Goal: Task Accomplishment & Management: Manage account settings

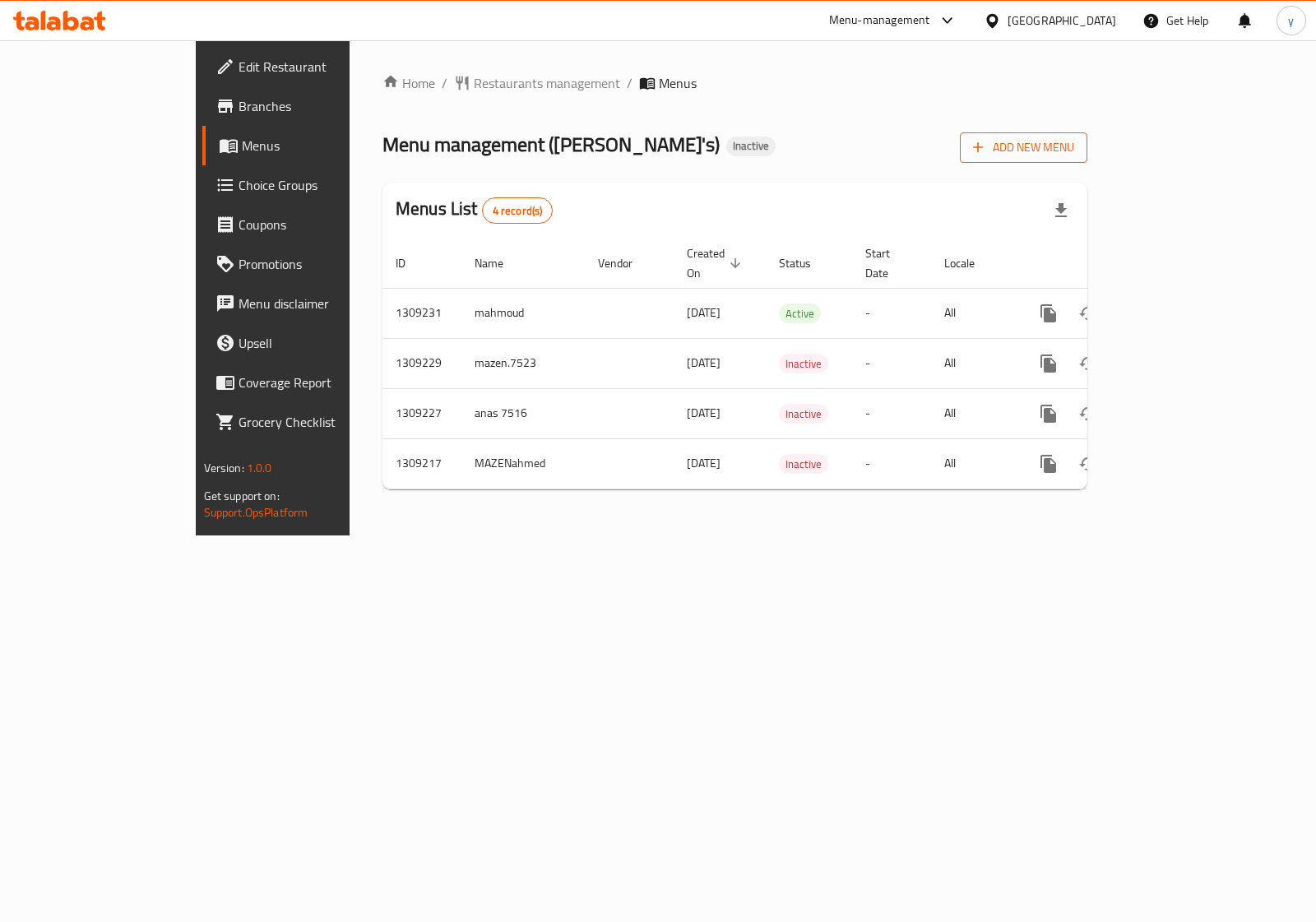
click at [1074, 156] on span "Add New Menu" at bounding box center [1023, 148] width 101 height 21
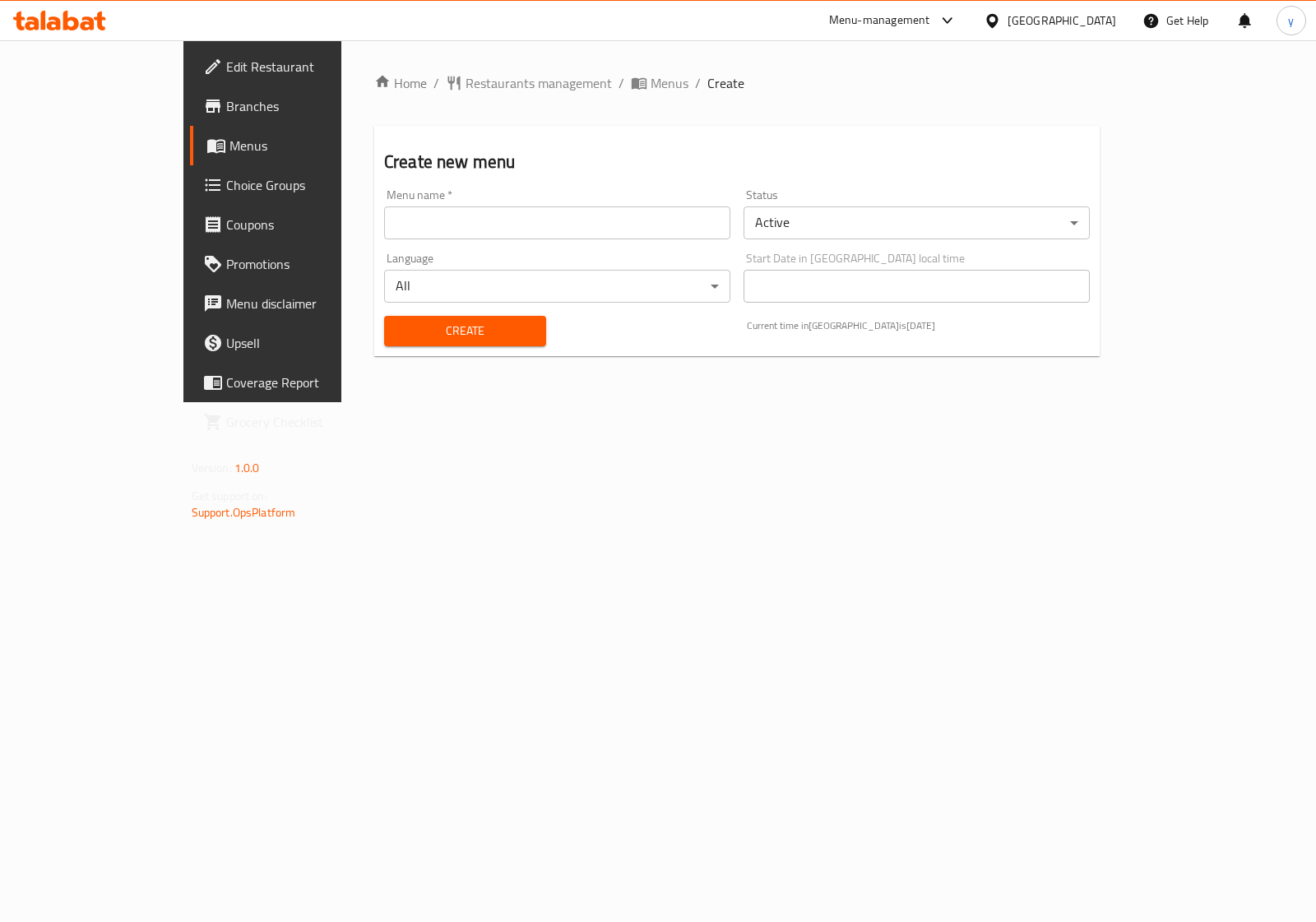
click at [601, 221] on input "text" at bounding box center [557, 222] width 346 height 33
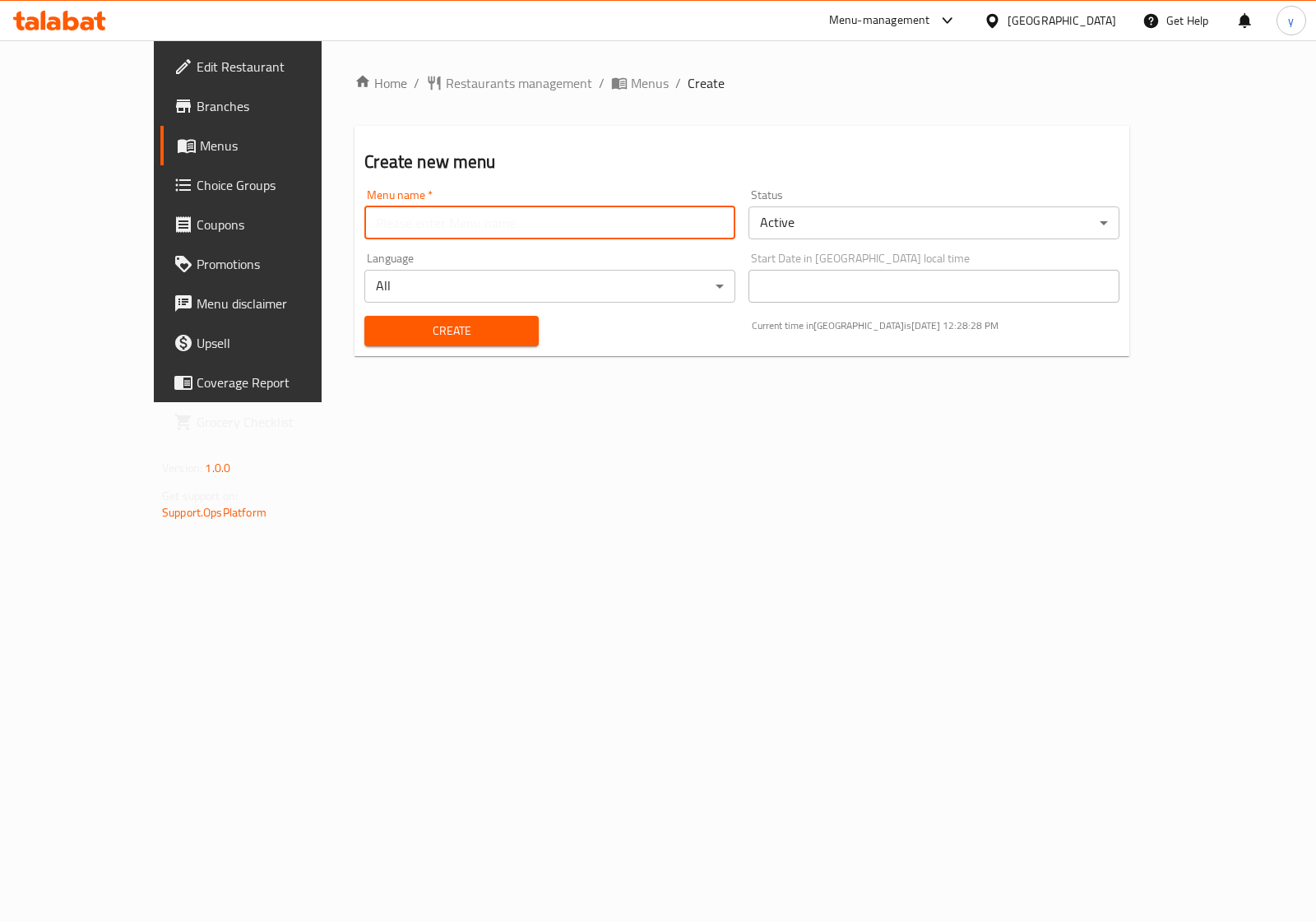
type input "[PERSON_NAME] 7519"
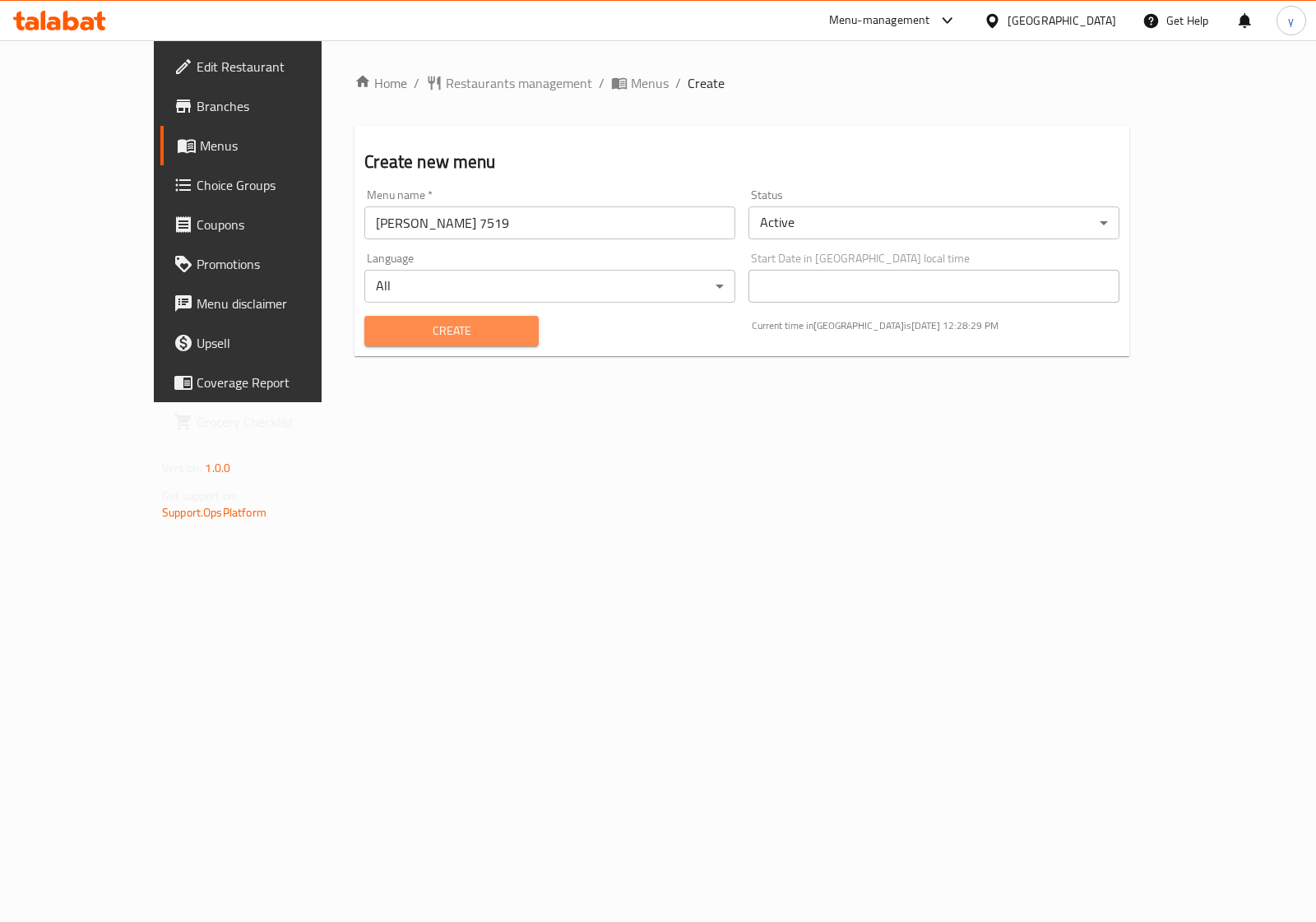
click at [453, 327] on span "Create" at bounding box center [450, 331] width 147 height 21
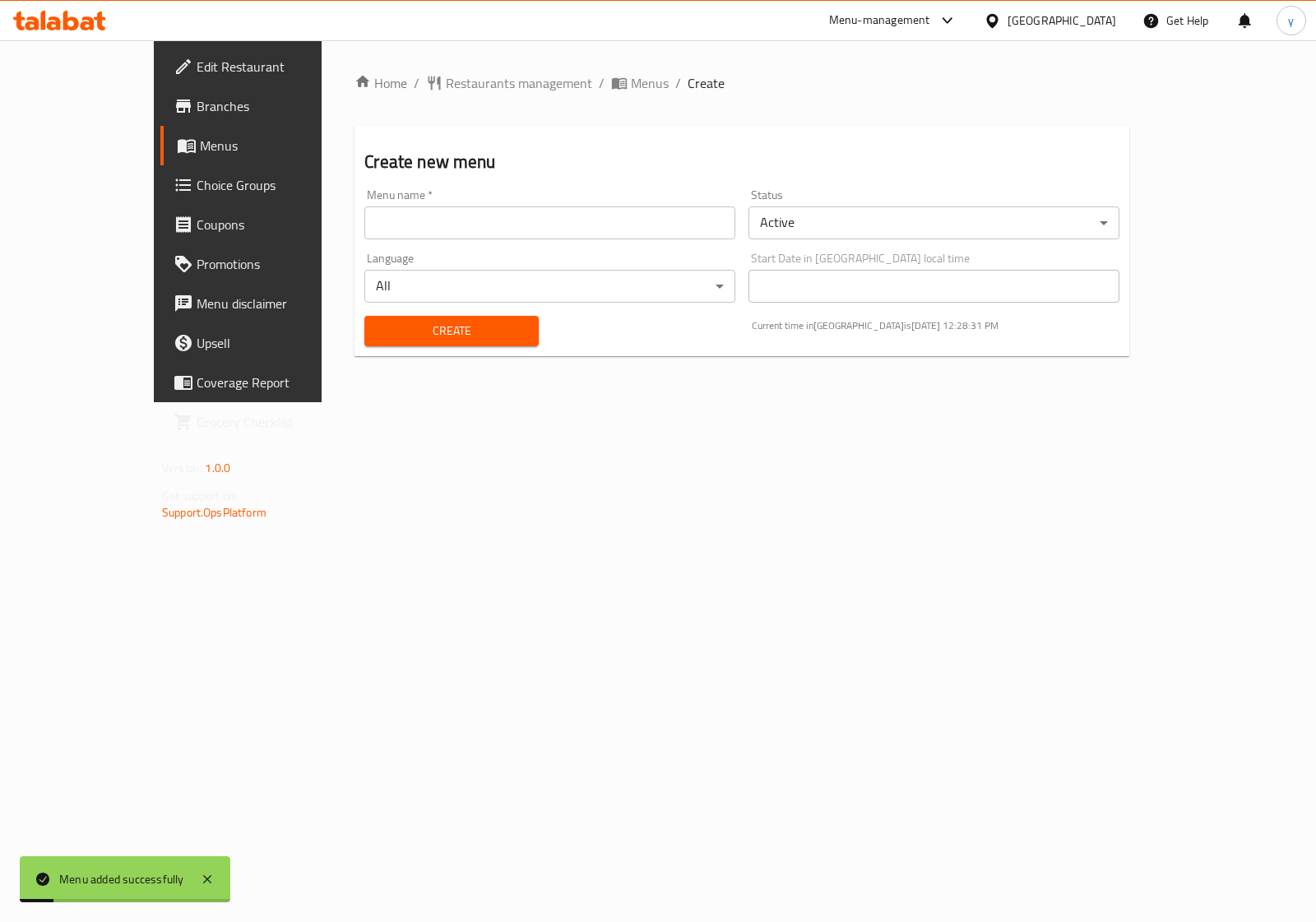
click at [200, 152] on span "Menus" at bounding box center [279, 145] width 161 height 20
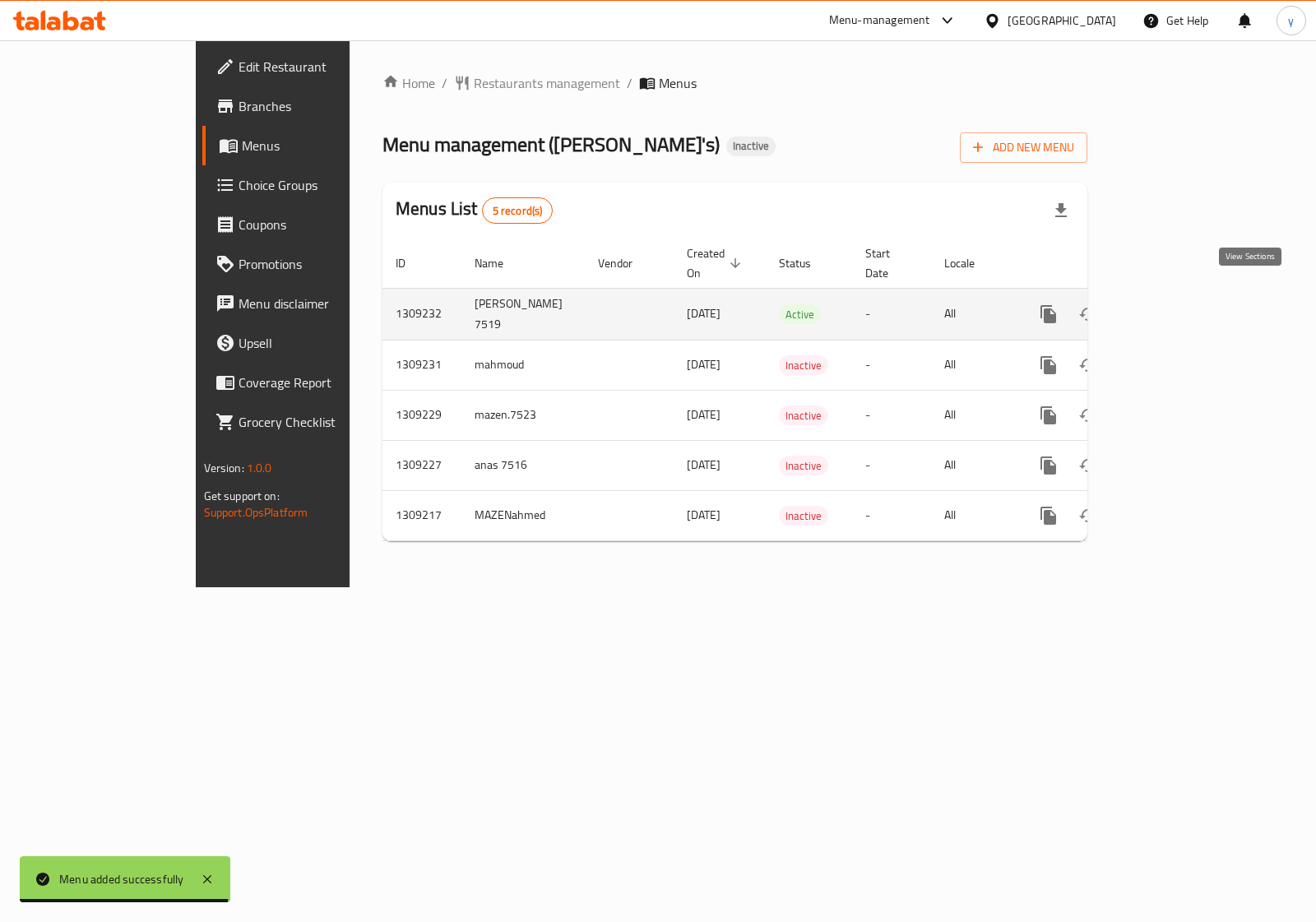
click at [1176, 305] on icon "enhanced table" at bounding box center [1167, 314] width 20 height 20
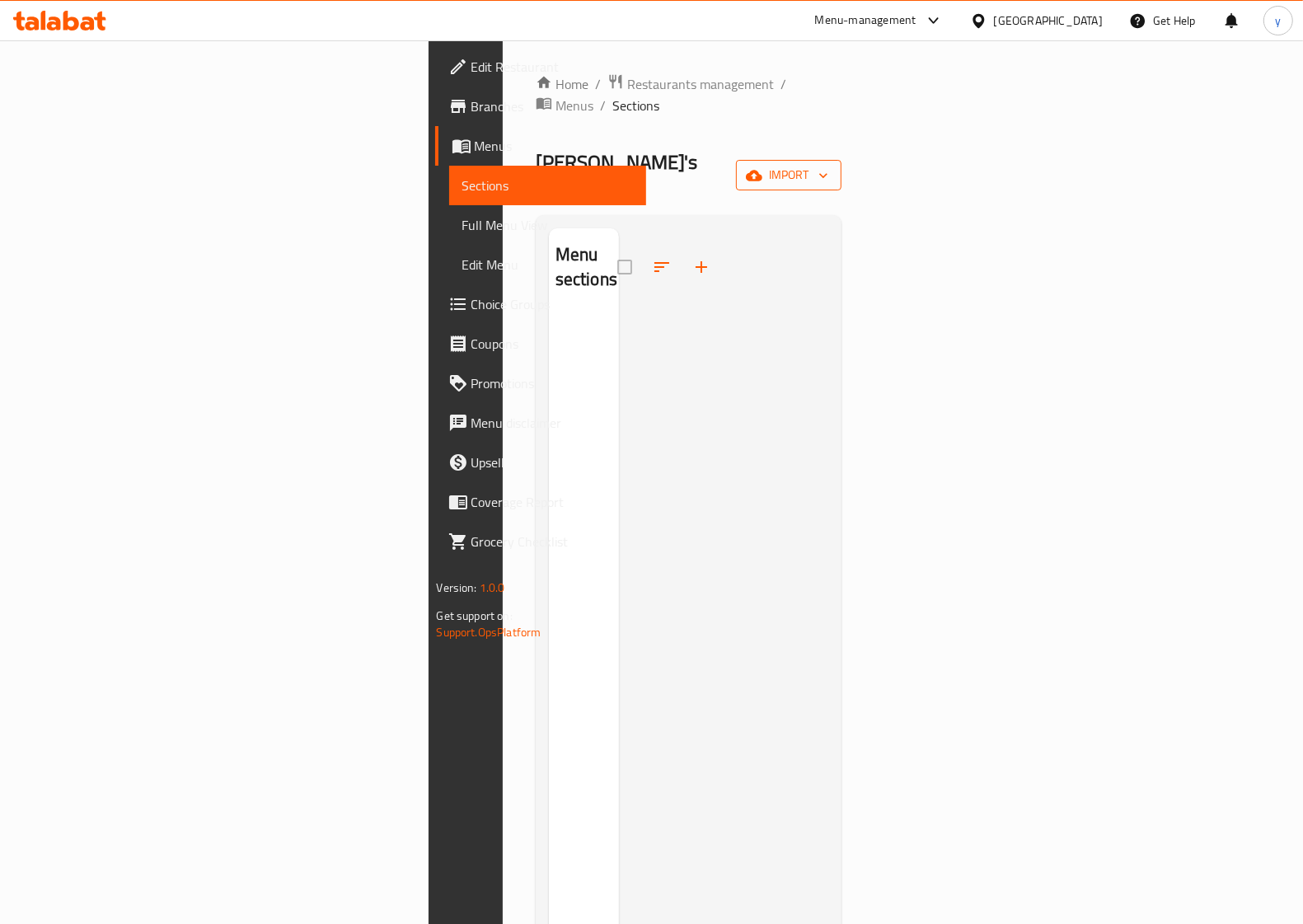
click at [841, 160] on button "import" at bounding box center [789, 175] width 106 height 30
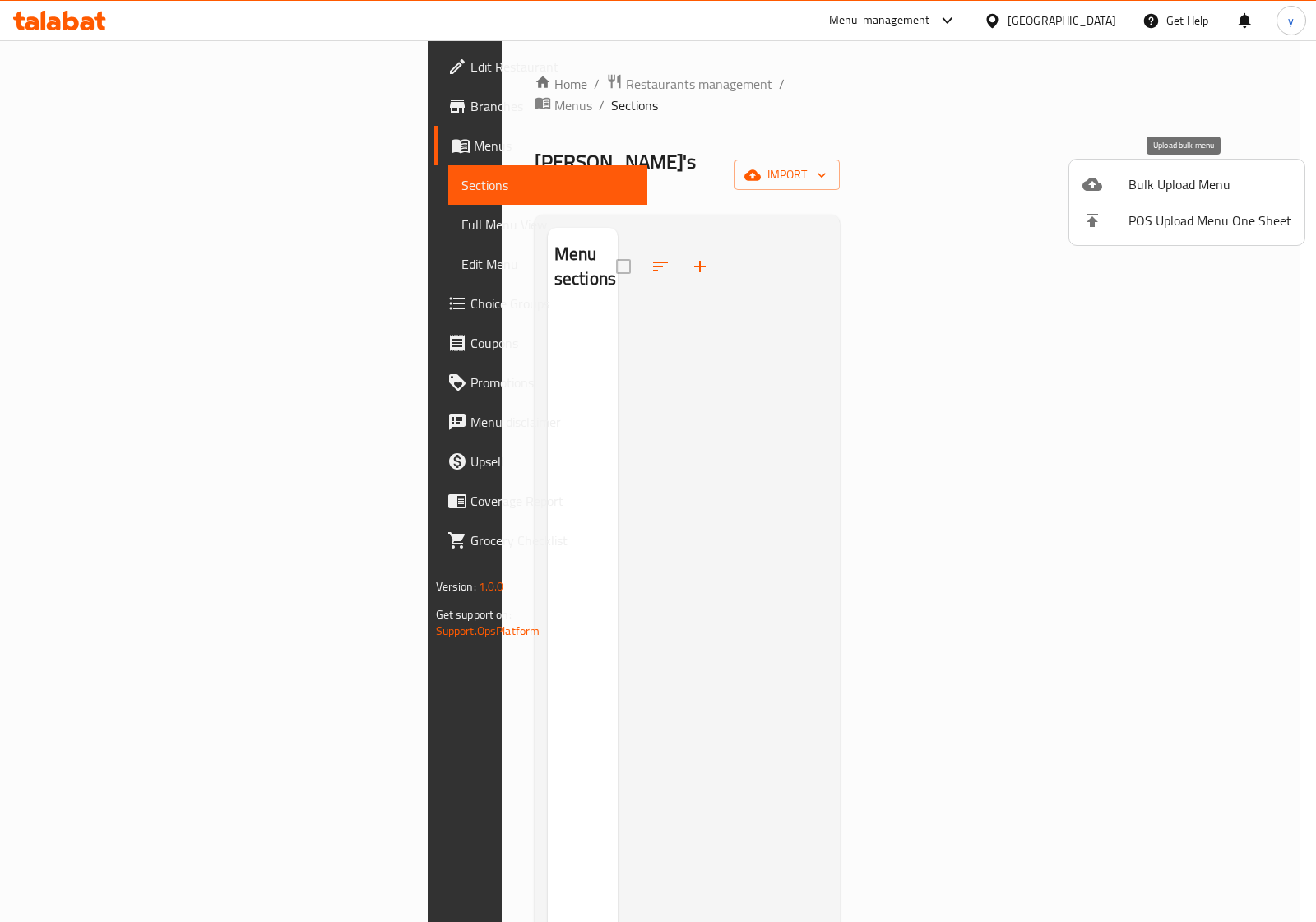
click at [1124, 185] on div at bounding box center [1105, 183] width 46 height 20
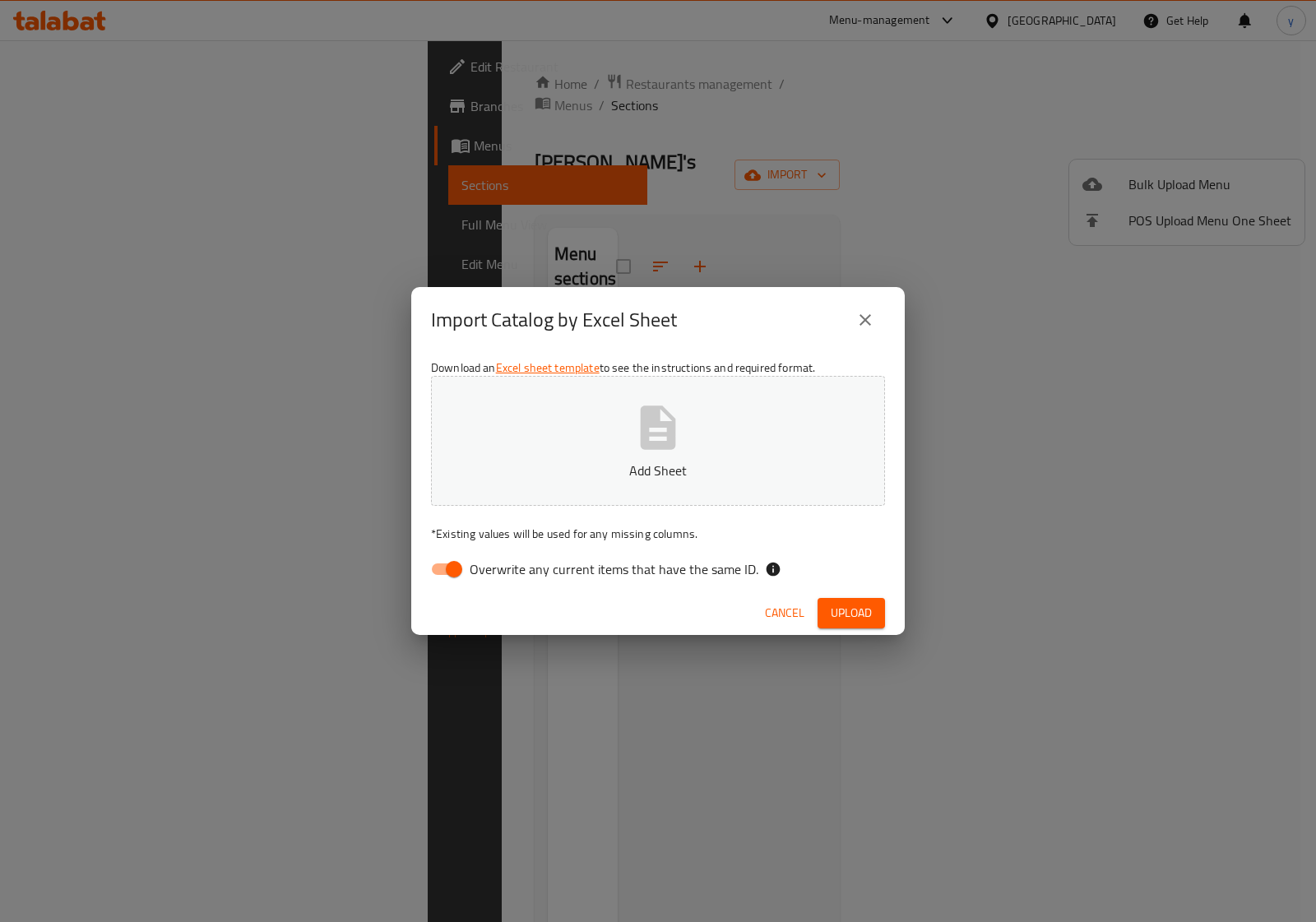
click at [447, 570] on input "Overwrite any current items that have the same ID." at bounding box center [453, 568] width 94 height 31
checkbox input "false"
click at [634, 442] on icon "button" at bounding box center [658, 427] width 52 height 52
click at [836, 615] on span "Upload" at bounding box center [850, 613] width 41 height 21
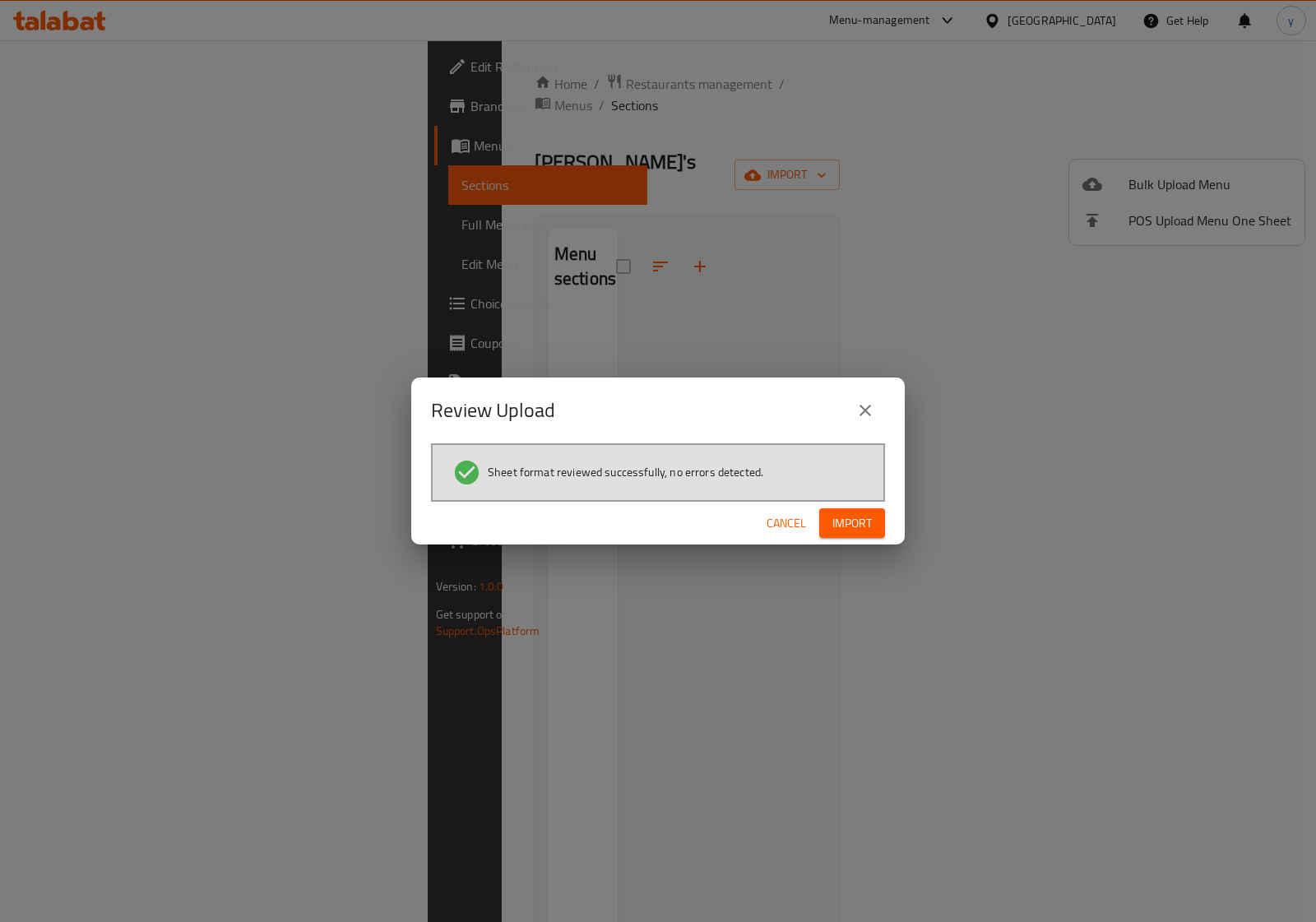
click at [860, 519] on span "Import" at bounding box center [852, 524] width 40 height 21
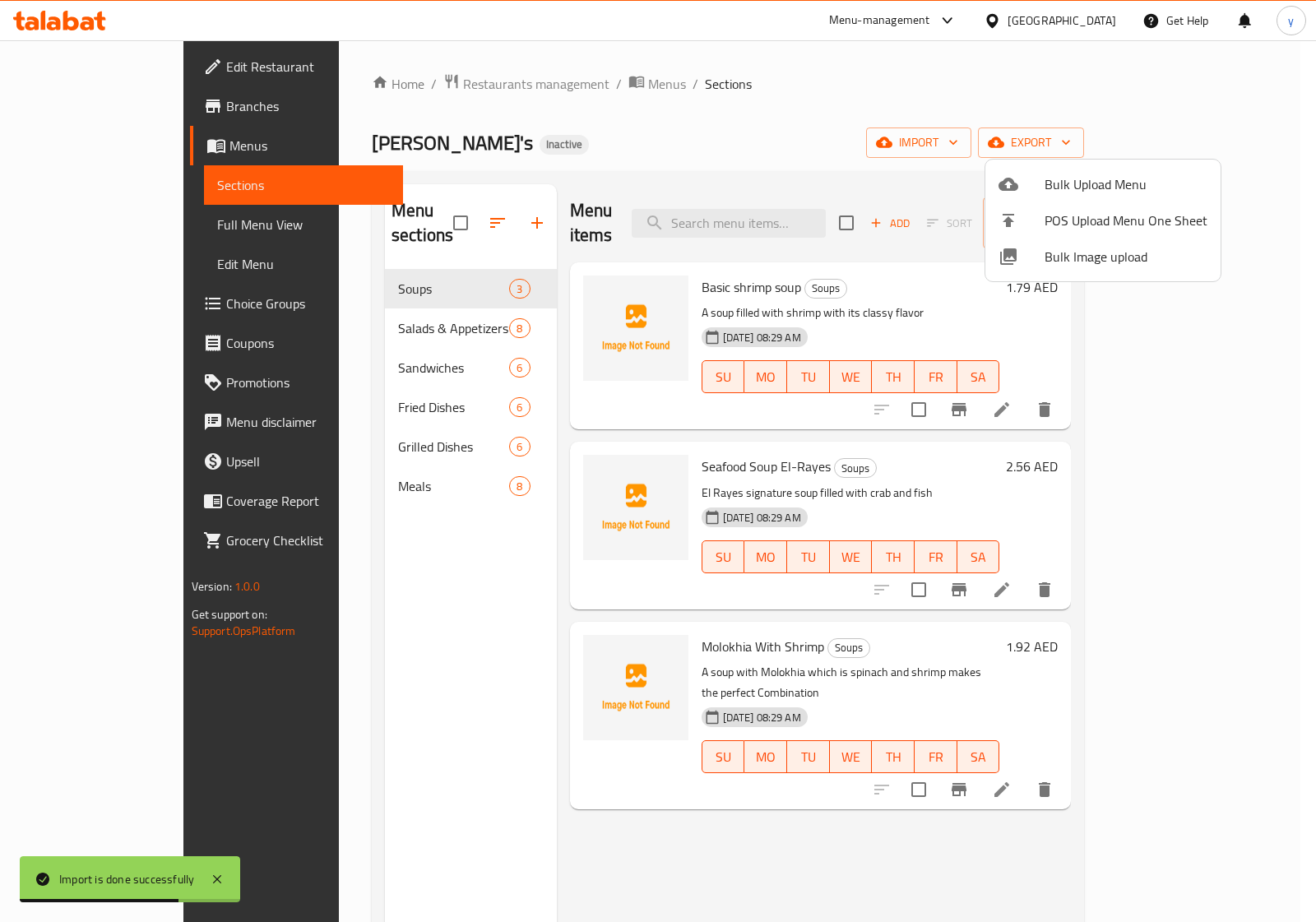
click at [101, 223] on div at bounding box center [658, 461] width 1316 height 922
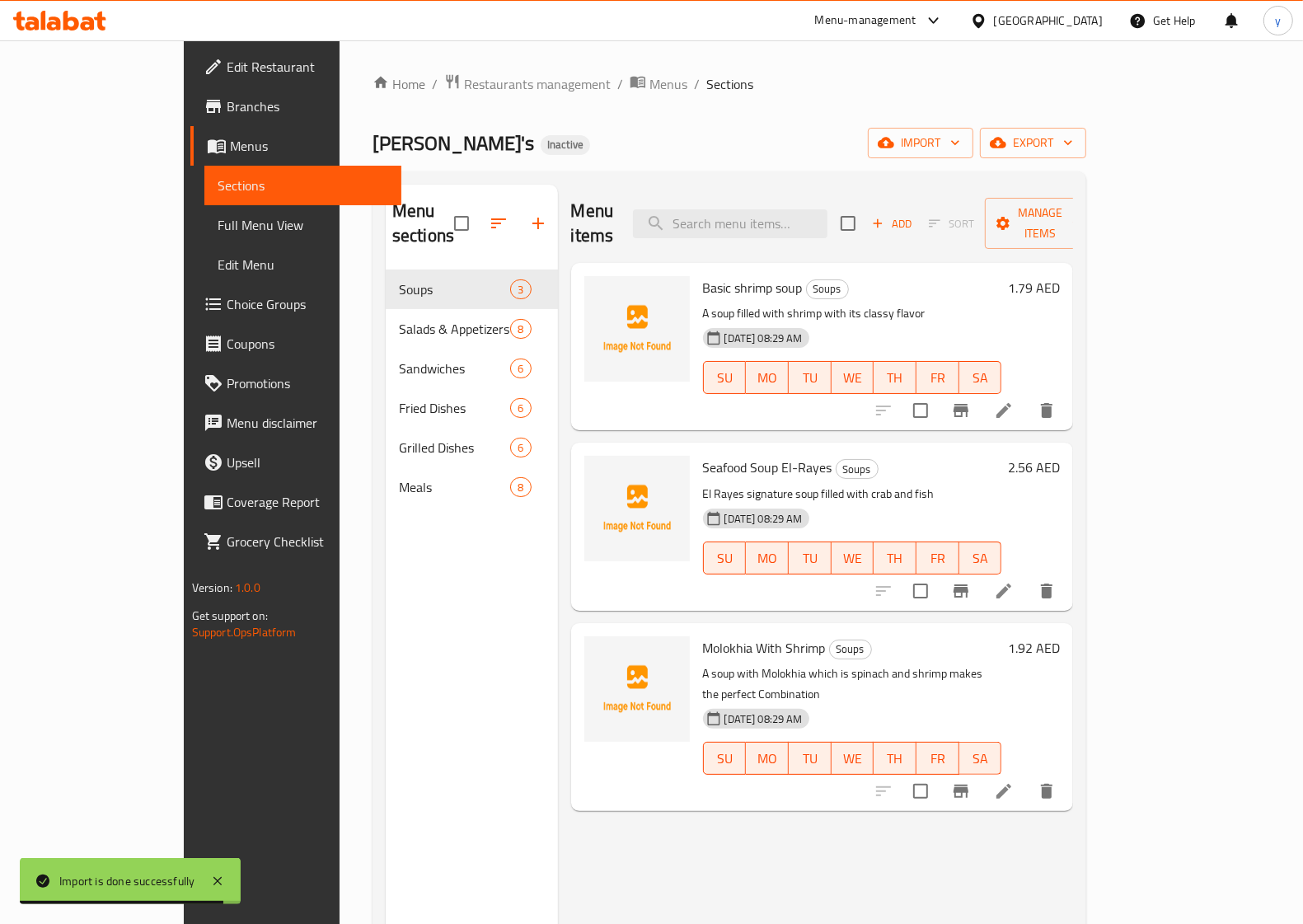
click at [217, 224] on span "Full Menu View" at bounding box center [302, 225] width 170 height 20
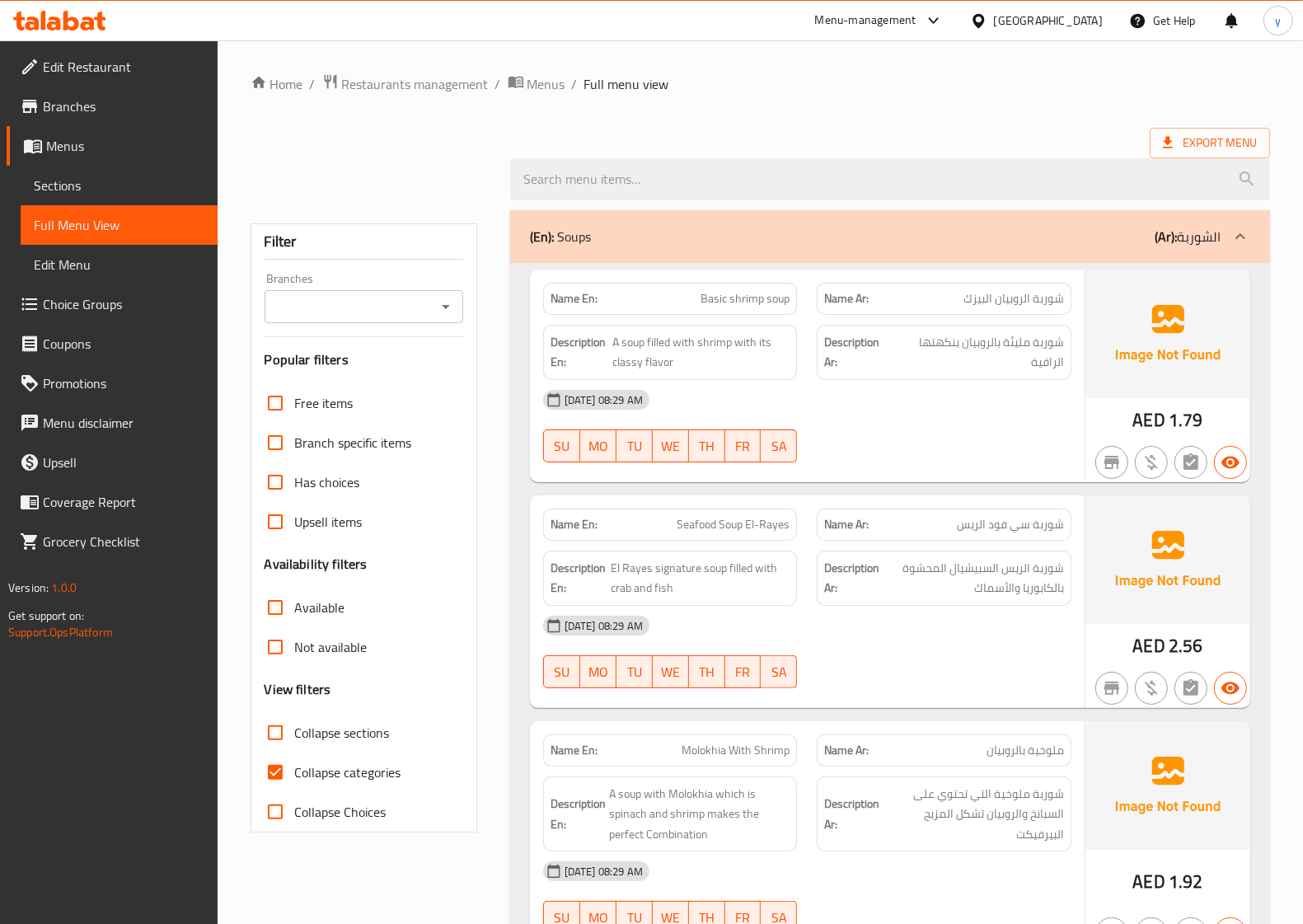
click at [272, 771] on input "Collapse categories" at bounding box center [275, 773] width 40 height 40
checkbox input "false"
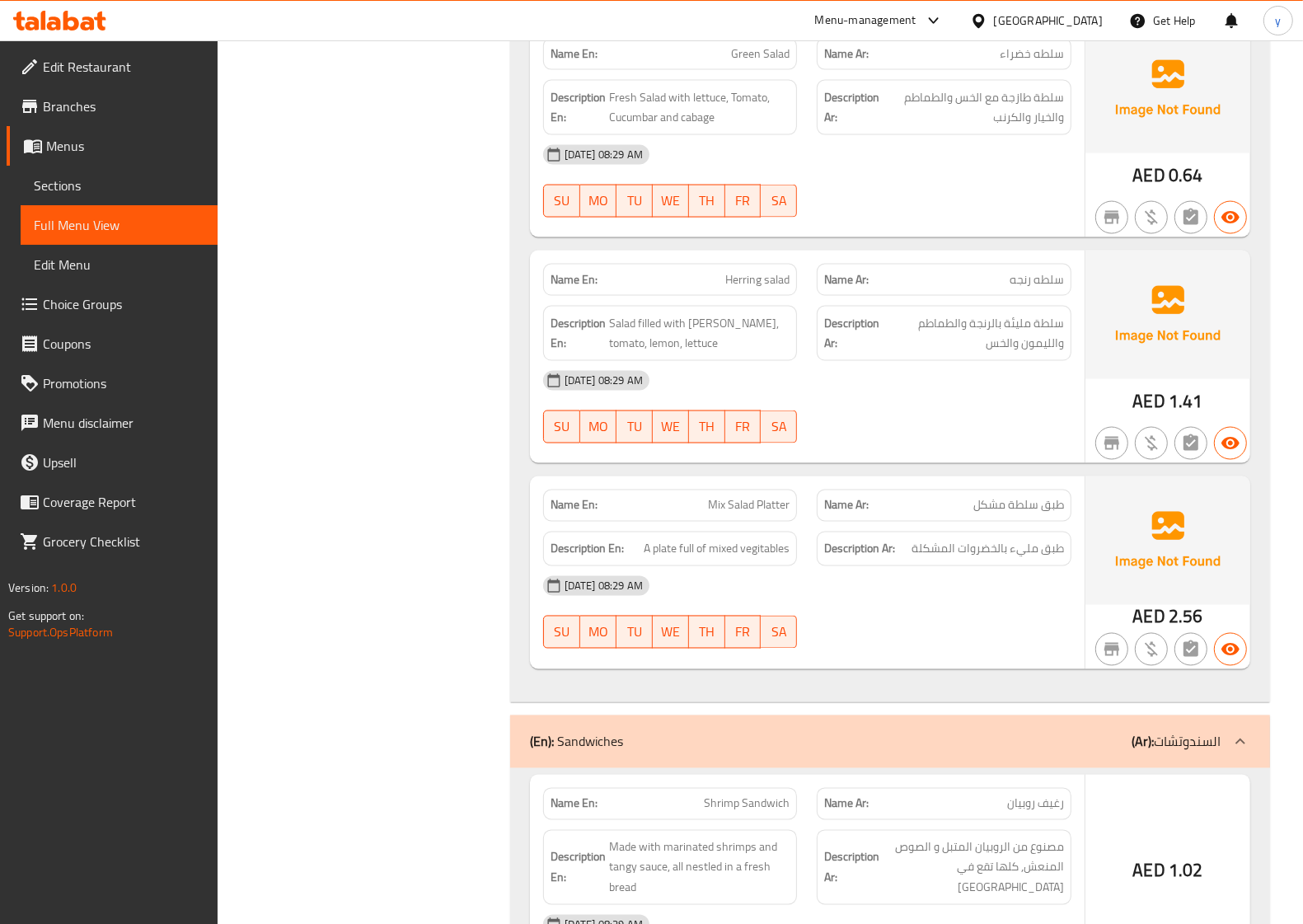
scroll to position [2163, 0]
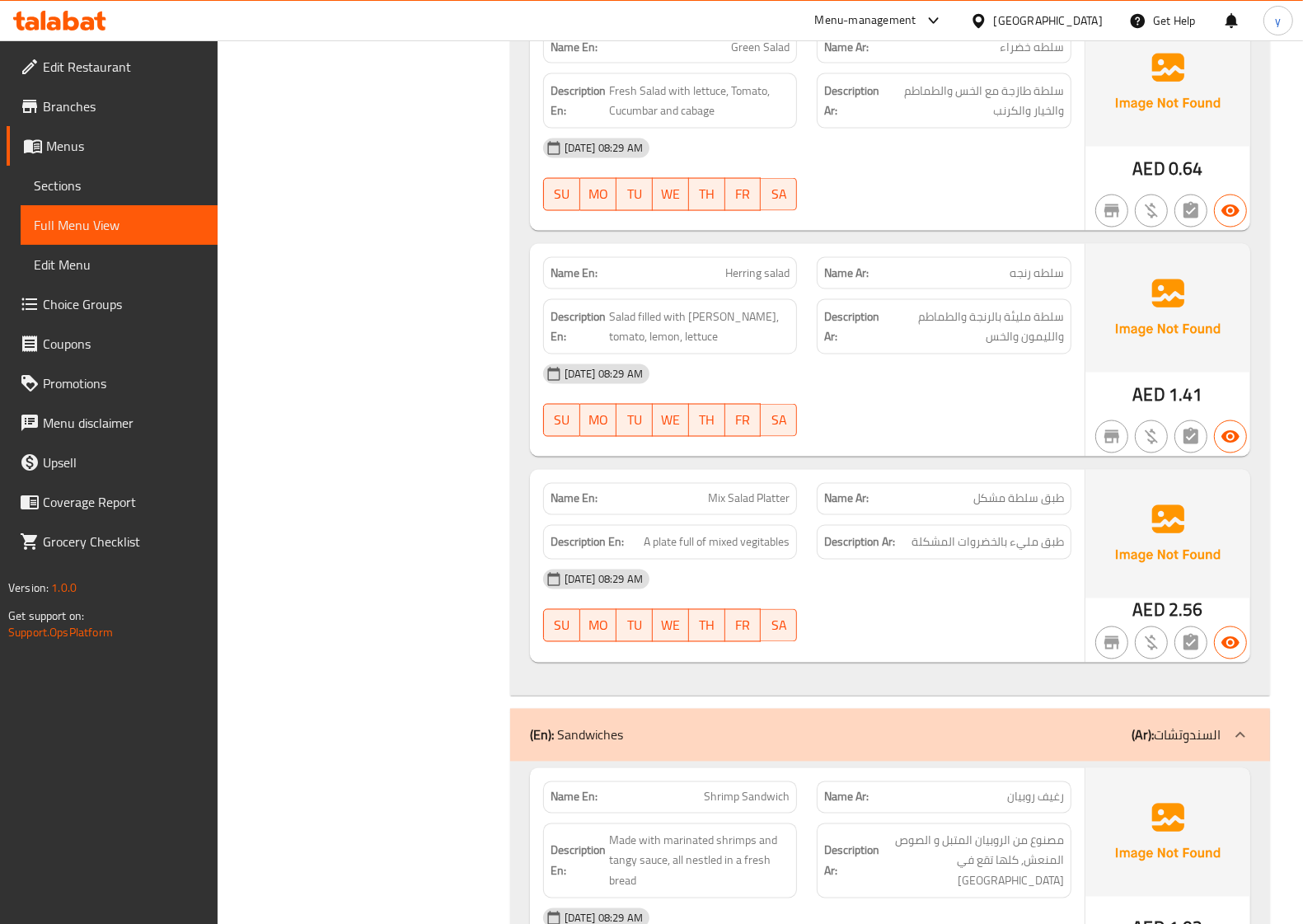
drag, startPoint x: 162, startPoint y: 208, endPoint x: 471, endPoint y: 107, distance: 325.1
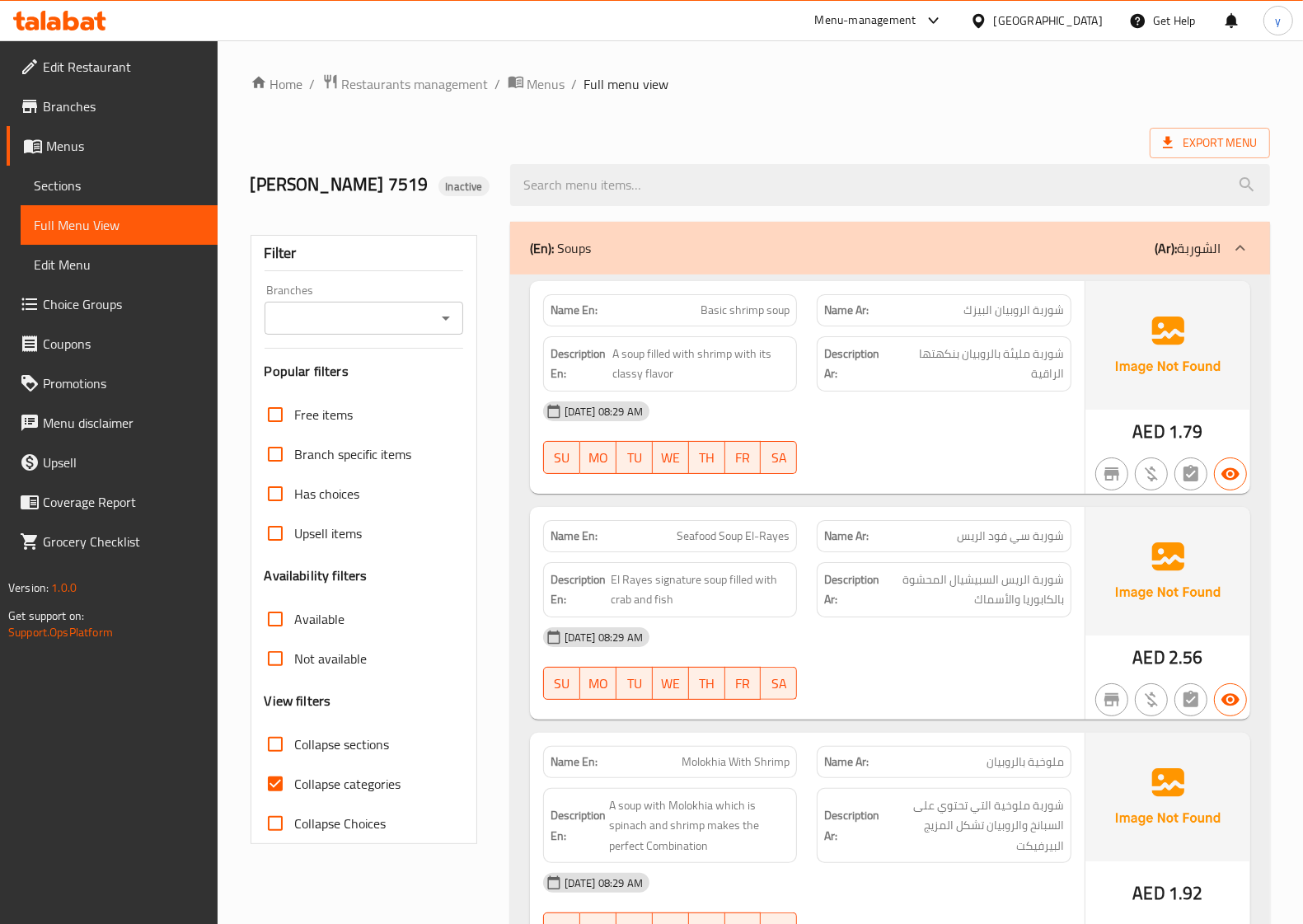
click at [101, 180] on span "Sections" at bounding box center [118, 185] width 170 height 20
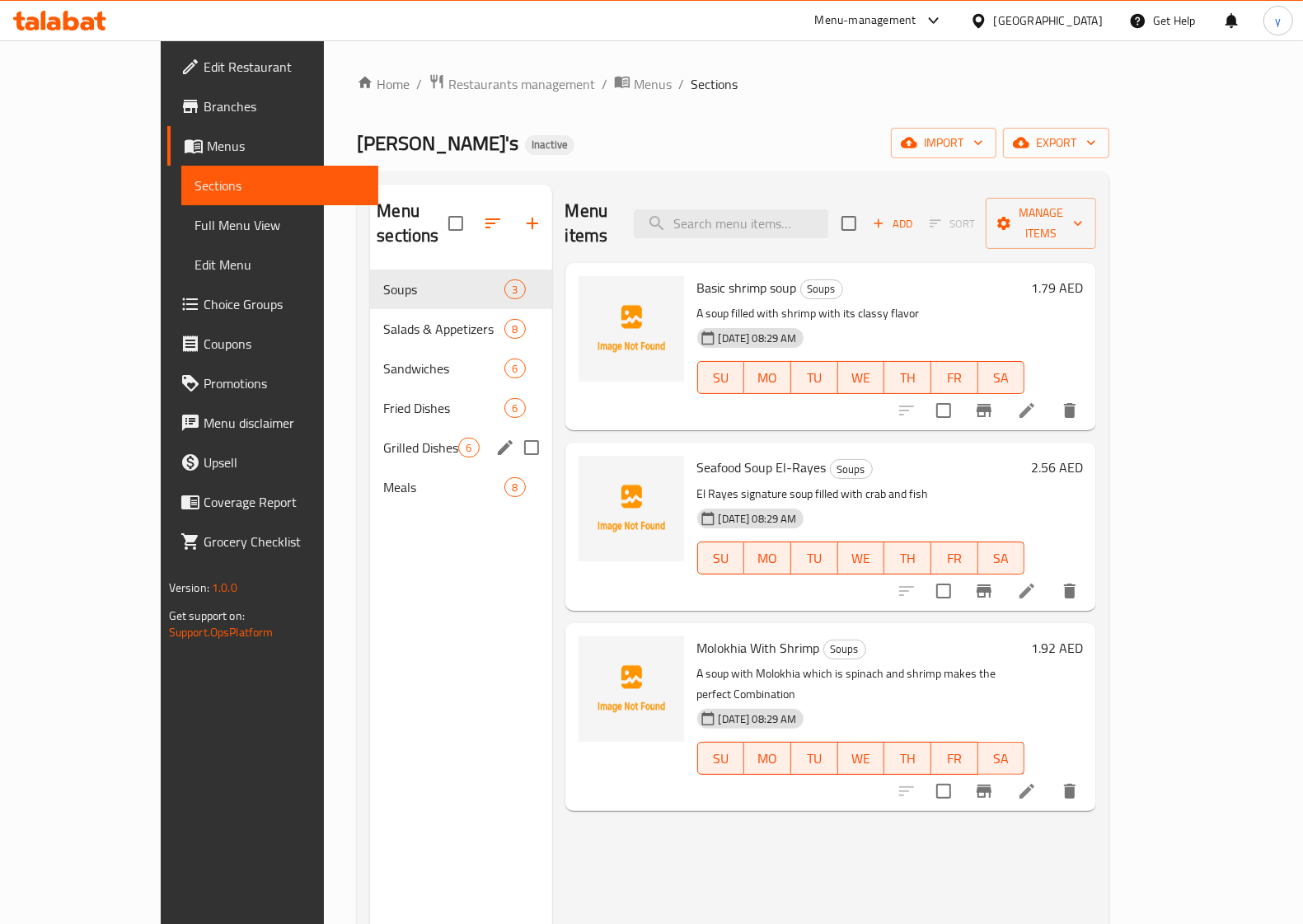
click at [383, 437] on span "Grilled Dishes" at bounding box center [420, 447] width 75 height 20
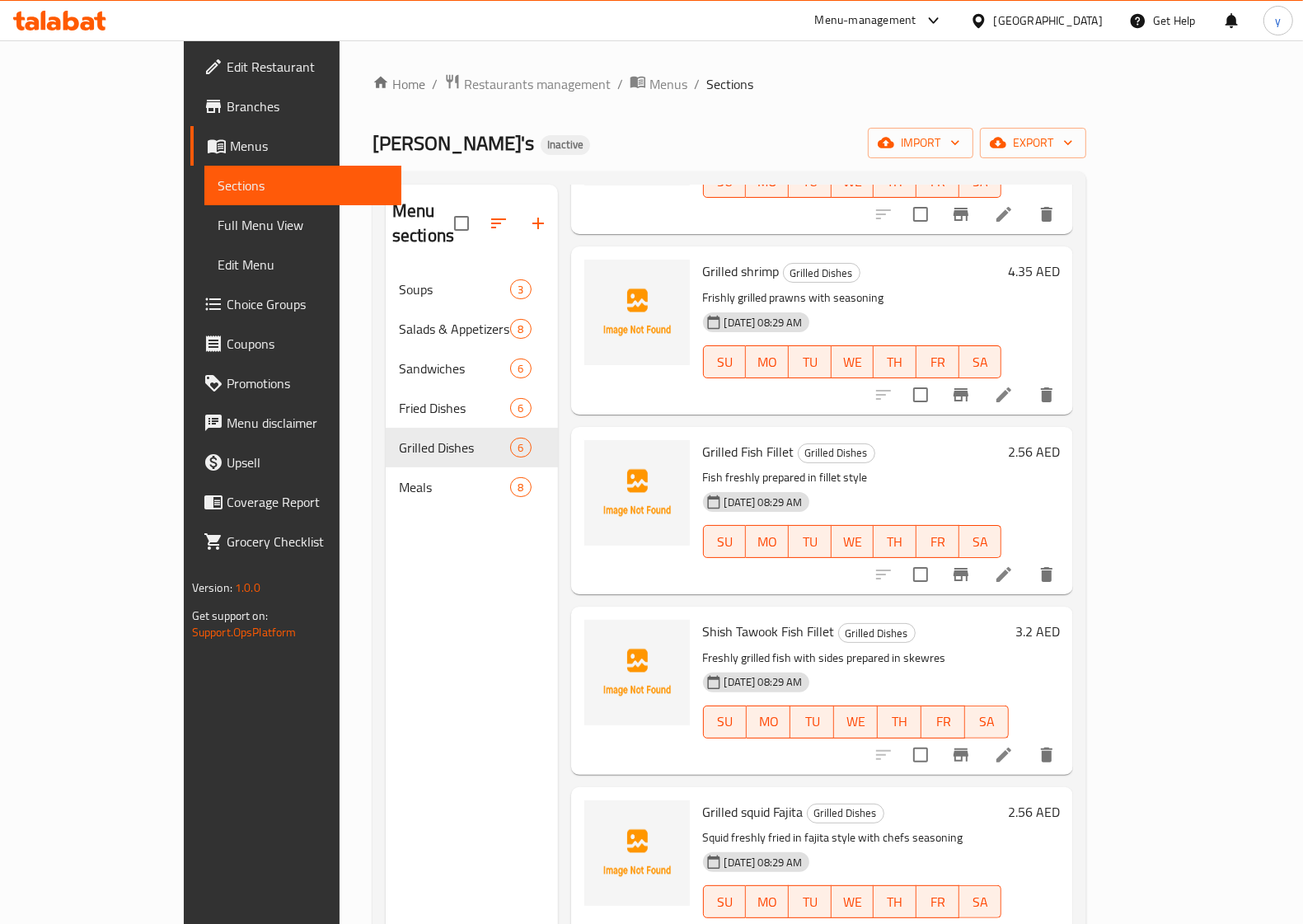
scroll to position [103, 0]
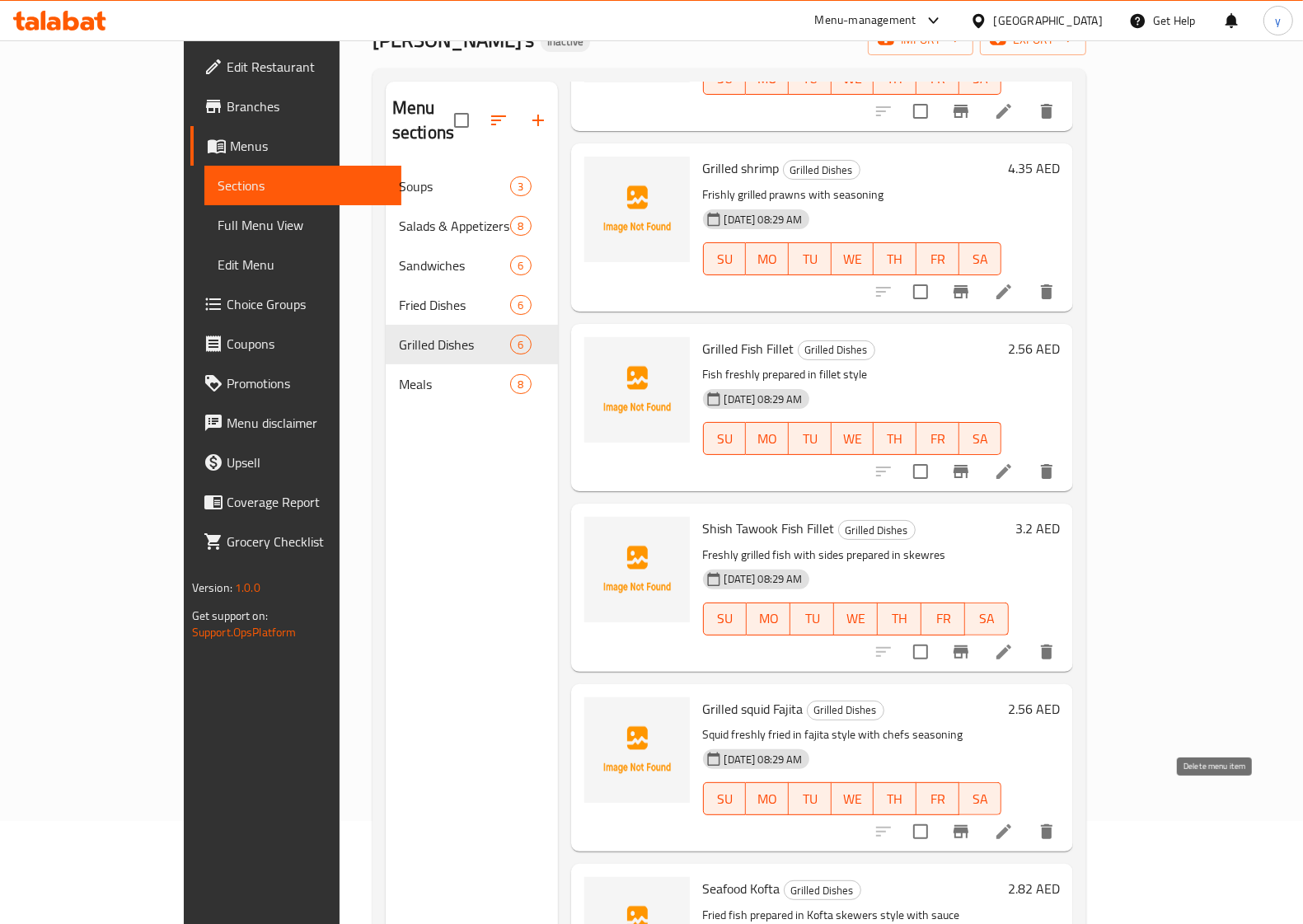
click at [1052, 824] on icon "delete" at bounding box center [1047, 832] width 11 height 15
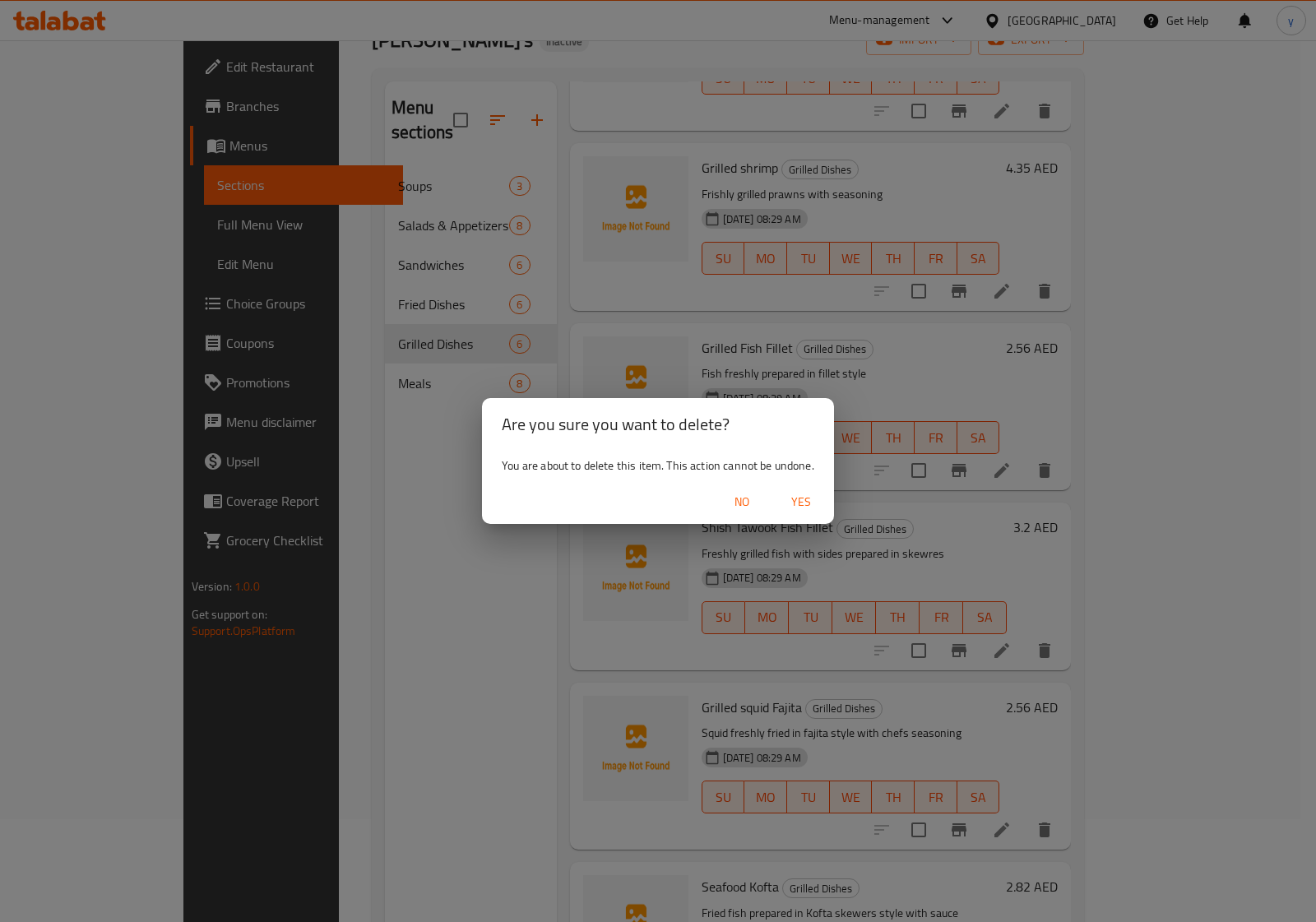
click at [800, 504] on span "Yes" at bounding box center [801, 502] width 40 height 21
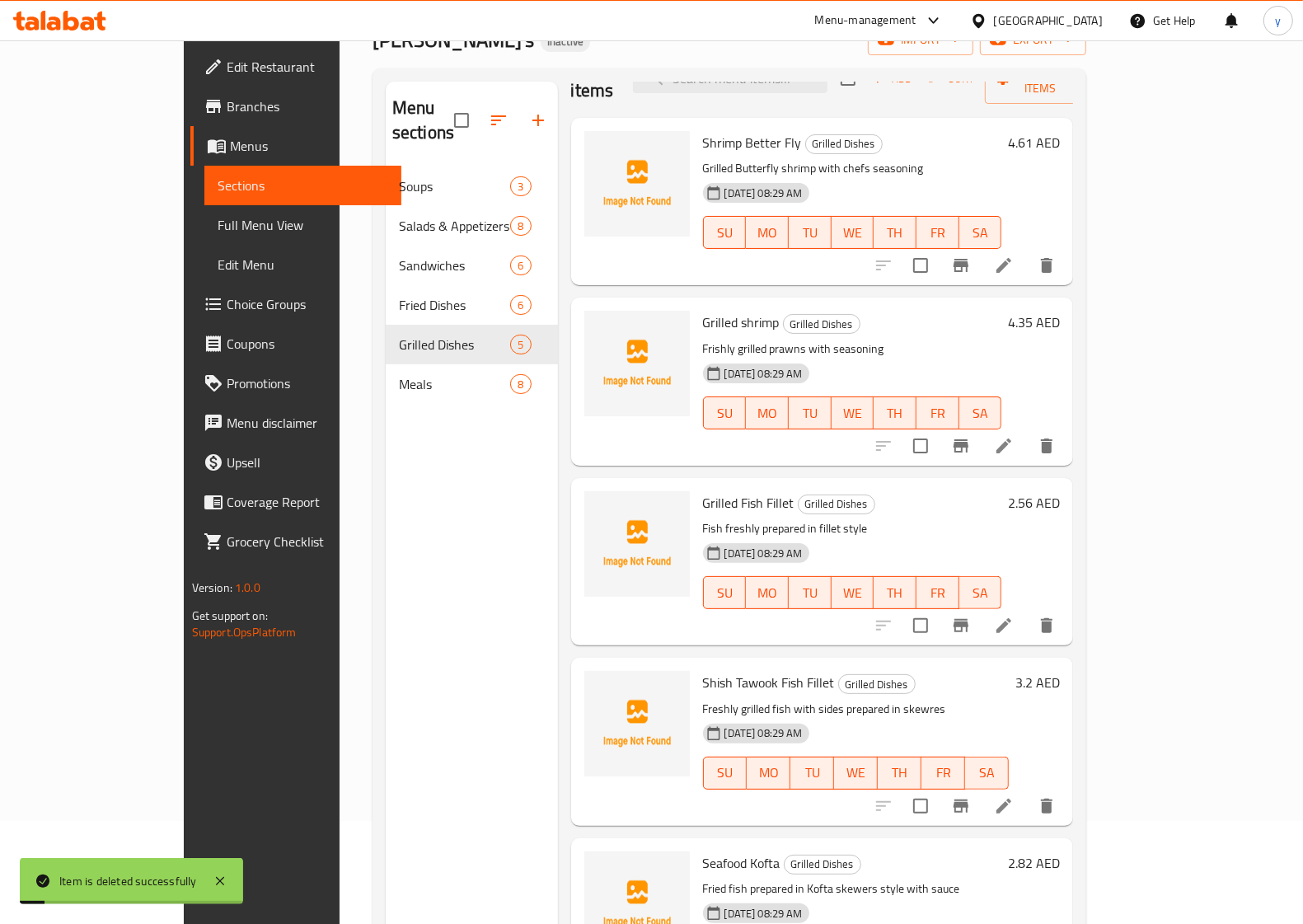
scroll to position [16, 0]
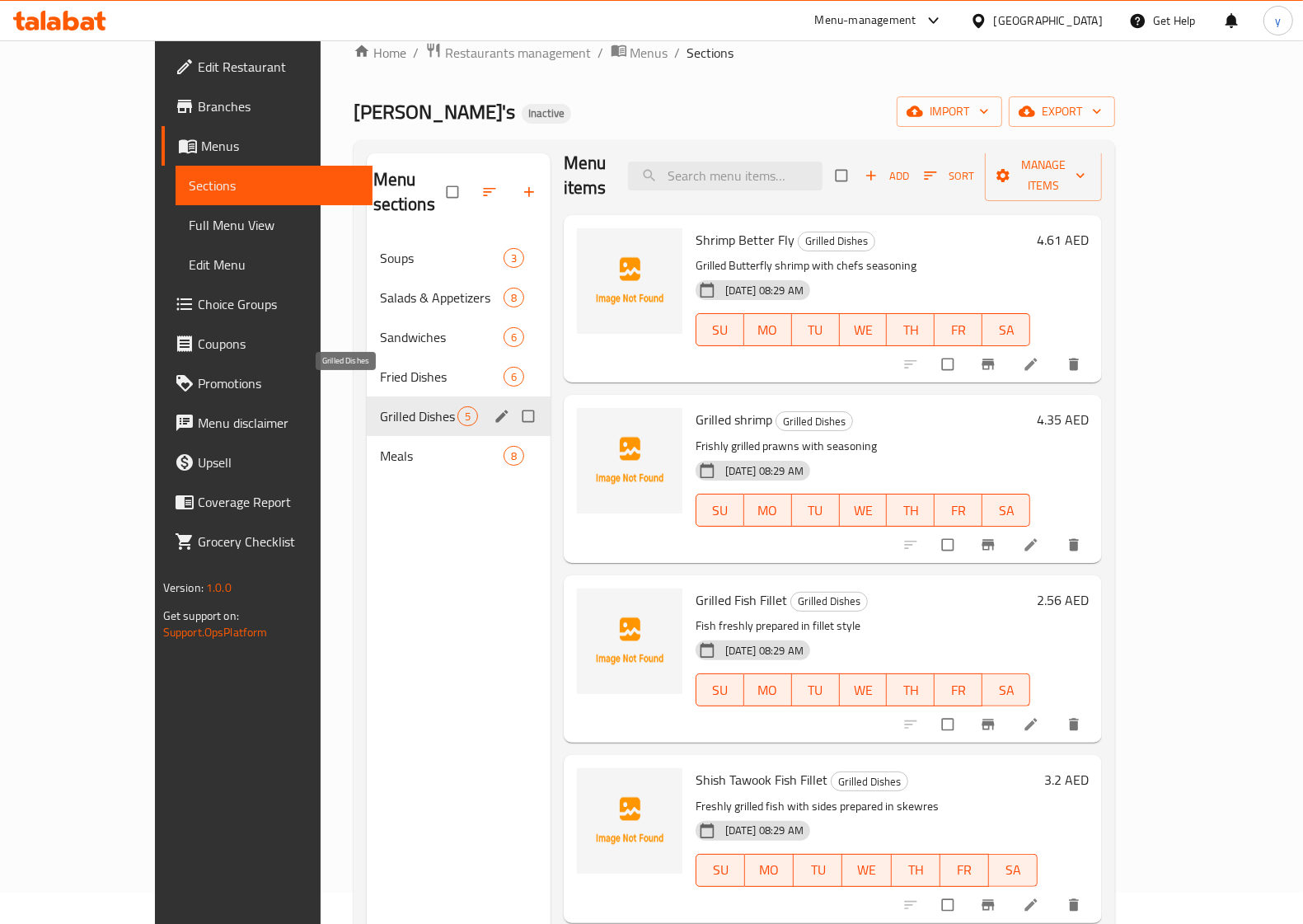
scroll to position [26, 0]
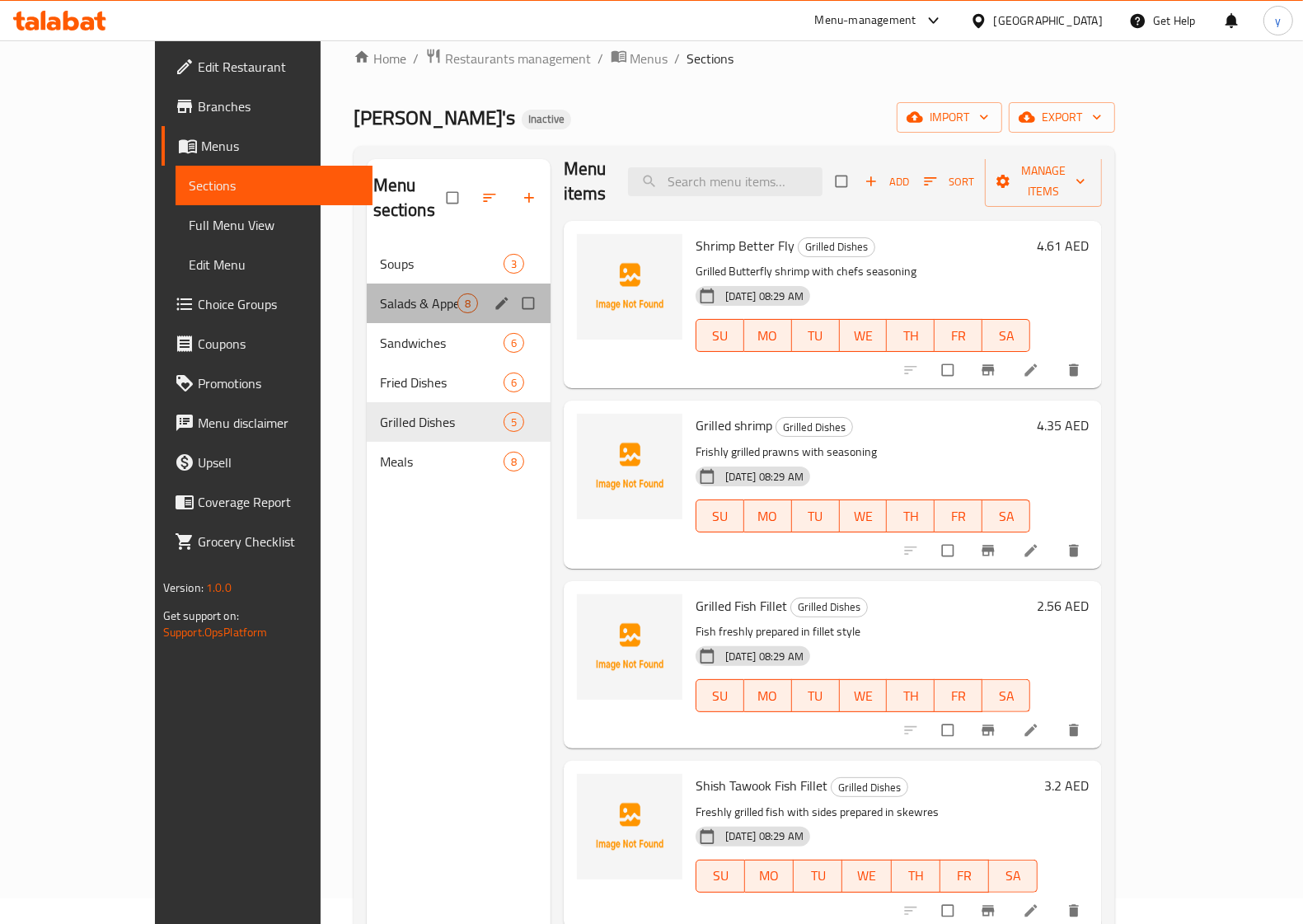
click at [367, 284] on div "Salads & Appetizers 8" at bounding box center [458, 304] width 184 height 40
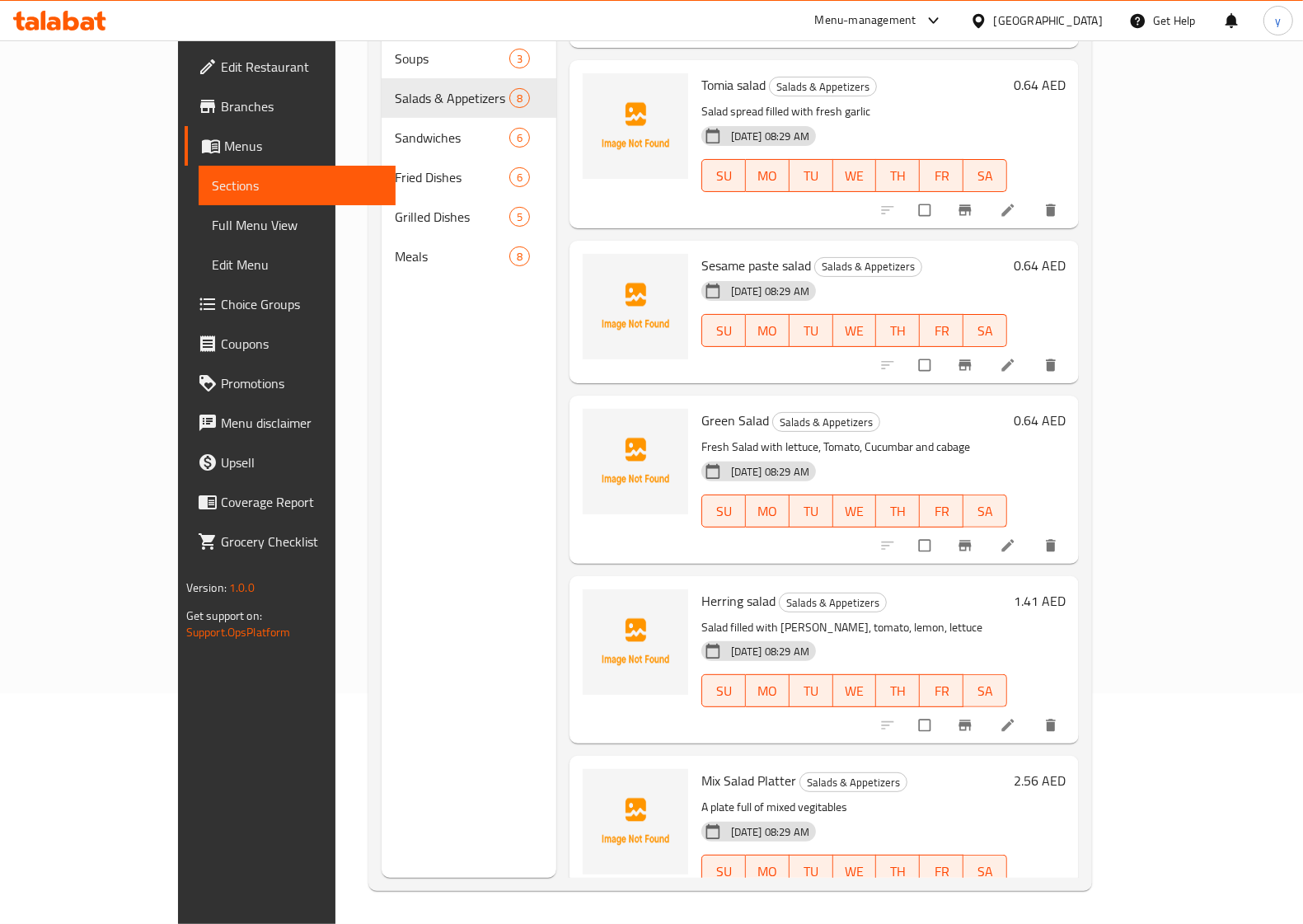
scroll to position [231, 0]
click at [962, 797] on p "A plate full of mixed vegitables" at bounding box center [854, 808] width 307 height 21
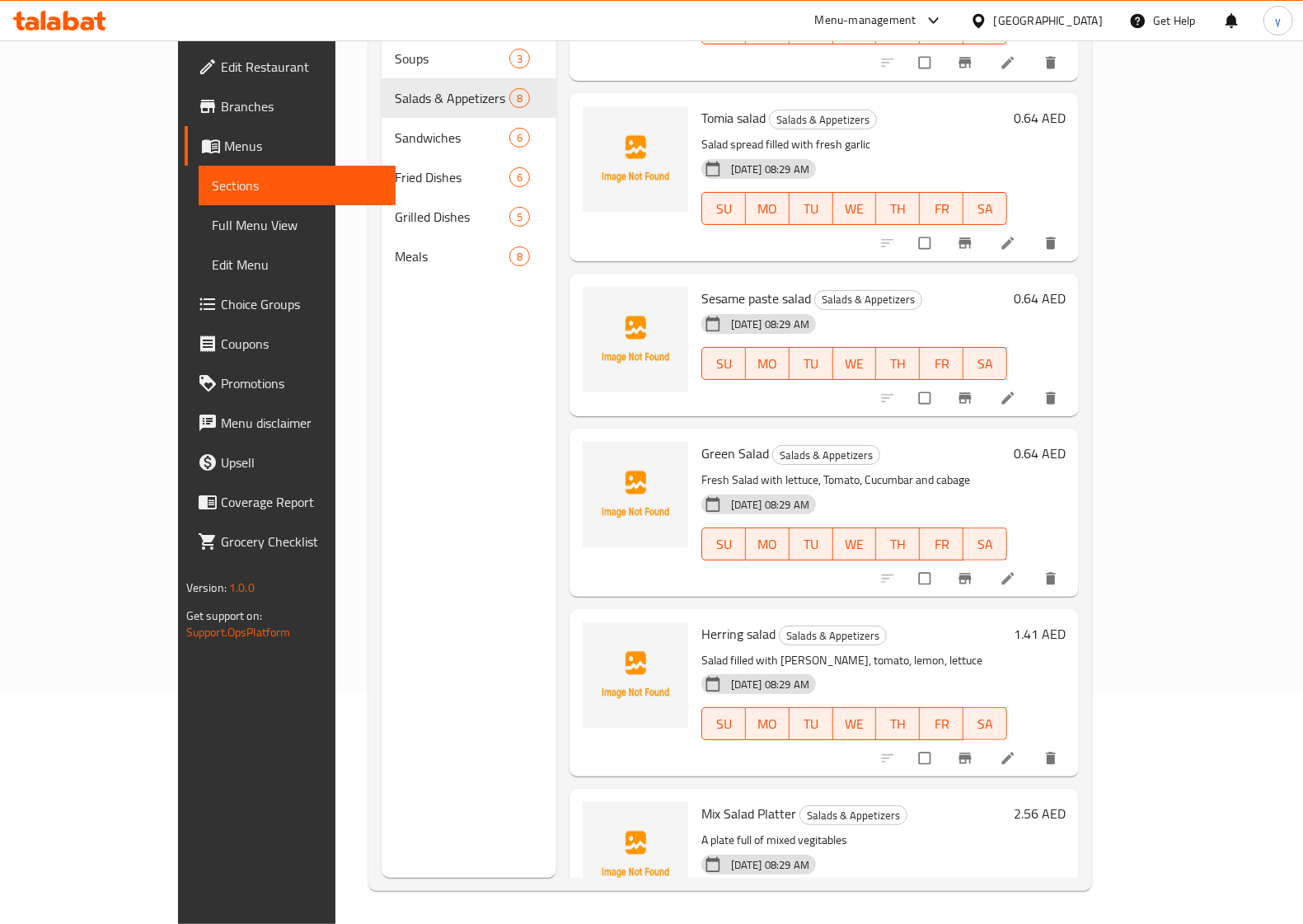
scroll to position [508, 0]
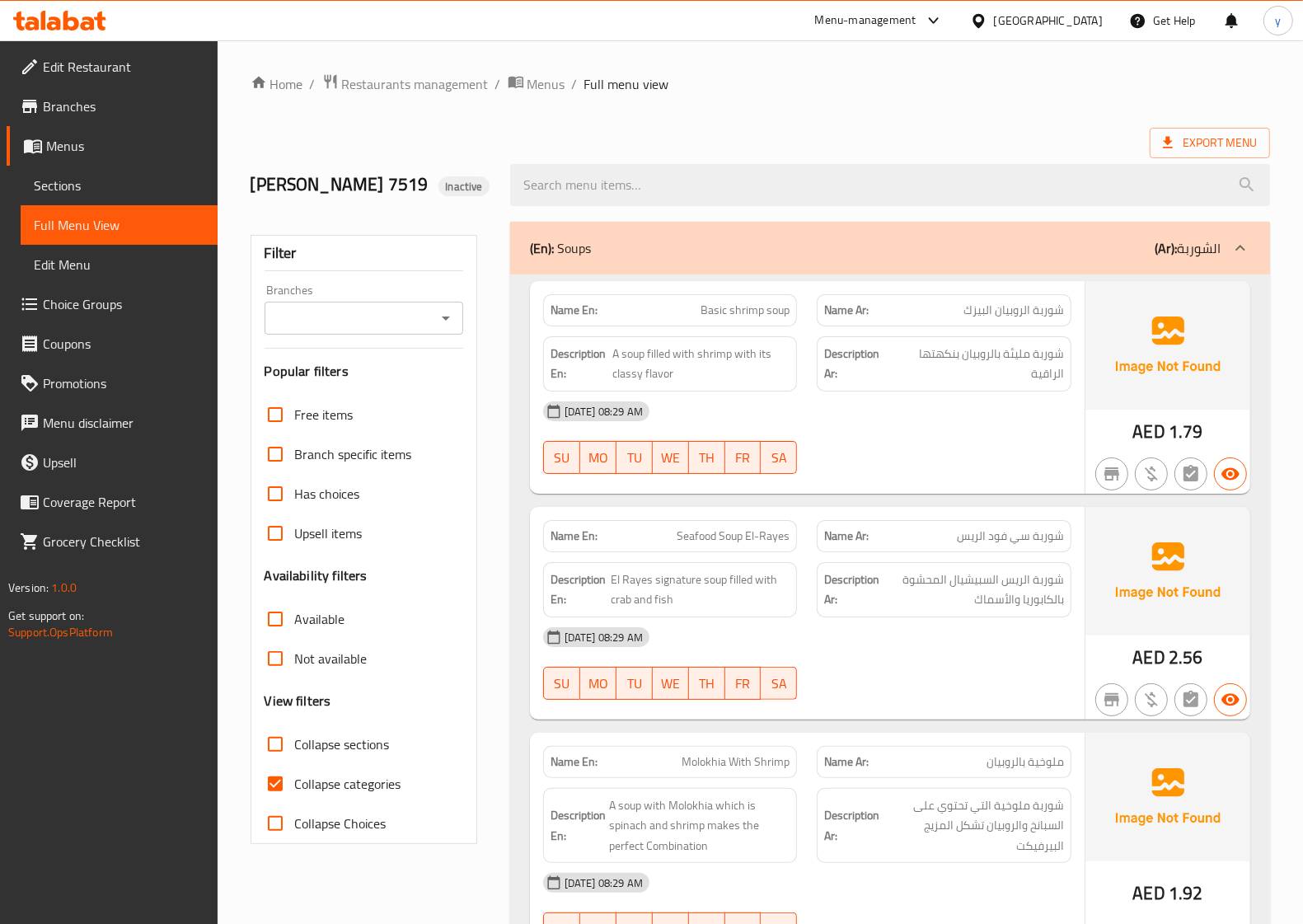
click at [276, 781] on input "Collapse categories" at bounding box center [275, 784] width 40 height 40
checkbox input "false"
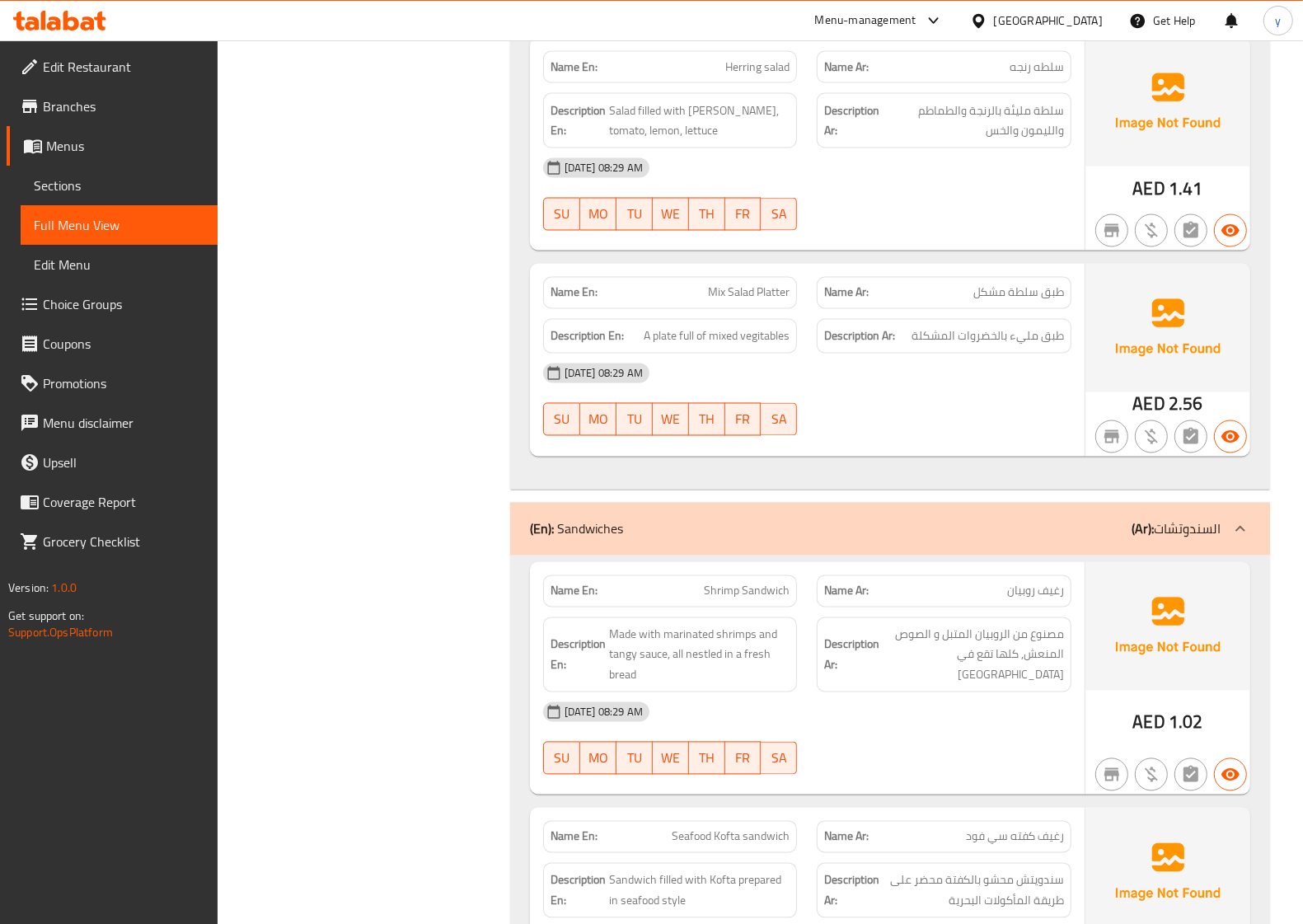
scroll to position [2679, 0]
